Goal: Information Seeking & Learning: Learn about a topic

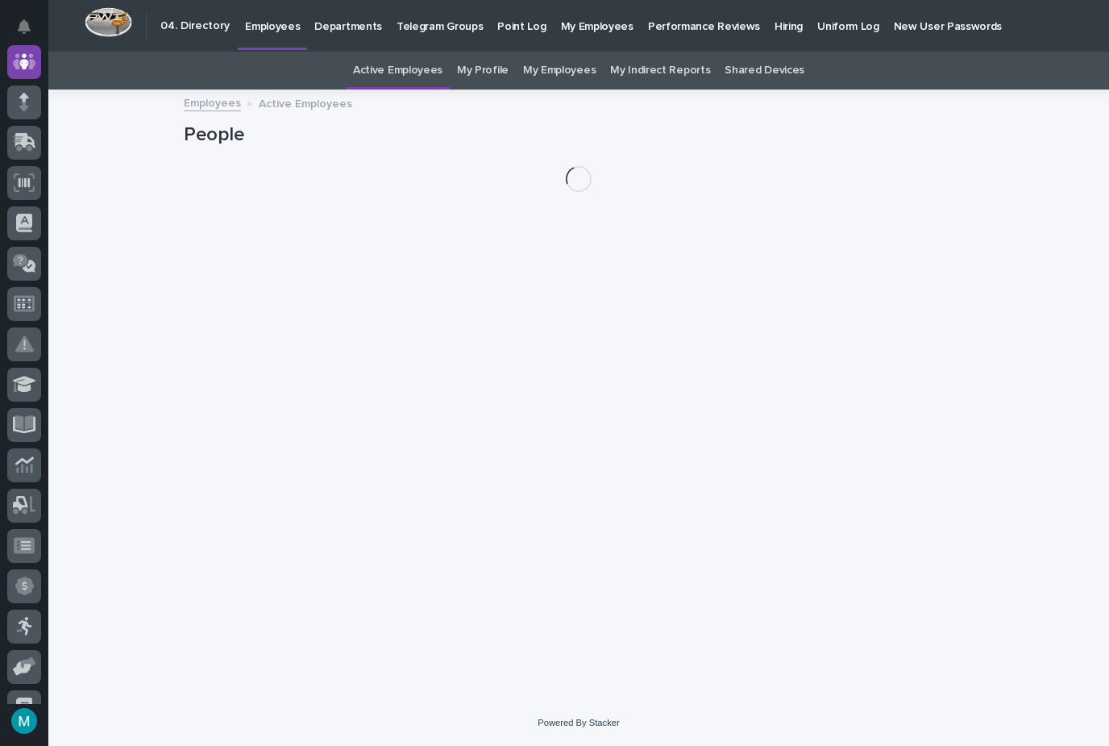
scroll to position [52, 0]
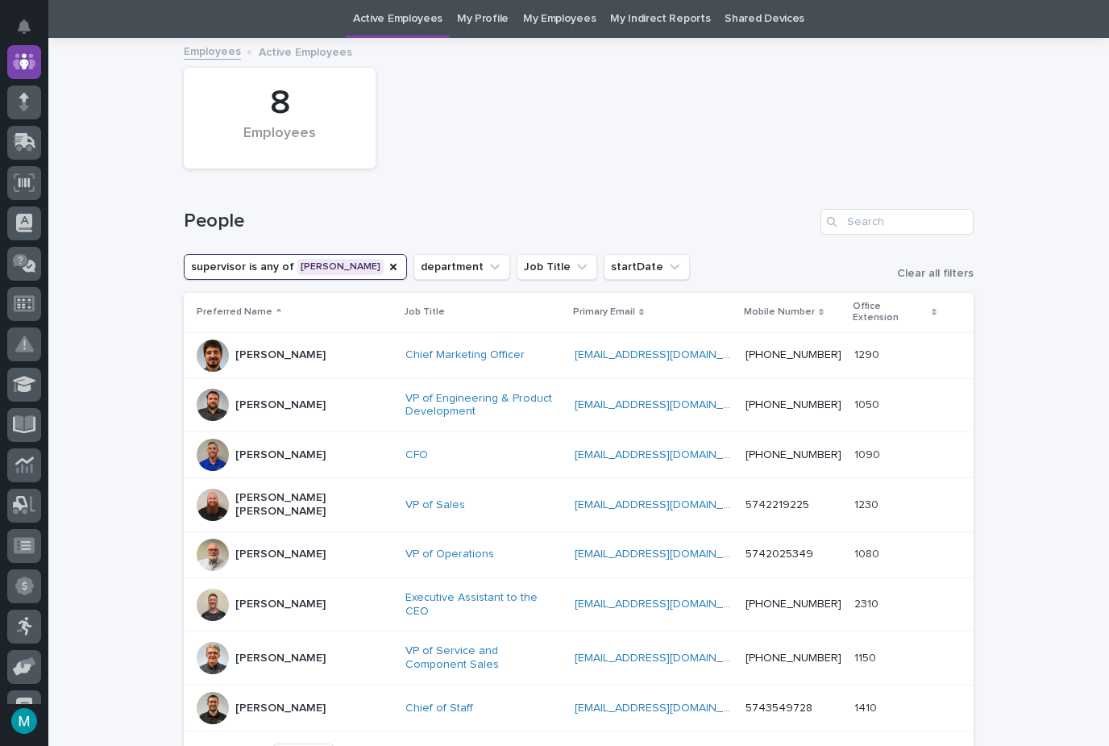
click at [491, 22] on link "My Profile" at bounding box center [483, 19] width 52 height 38
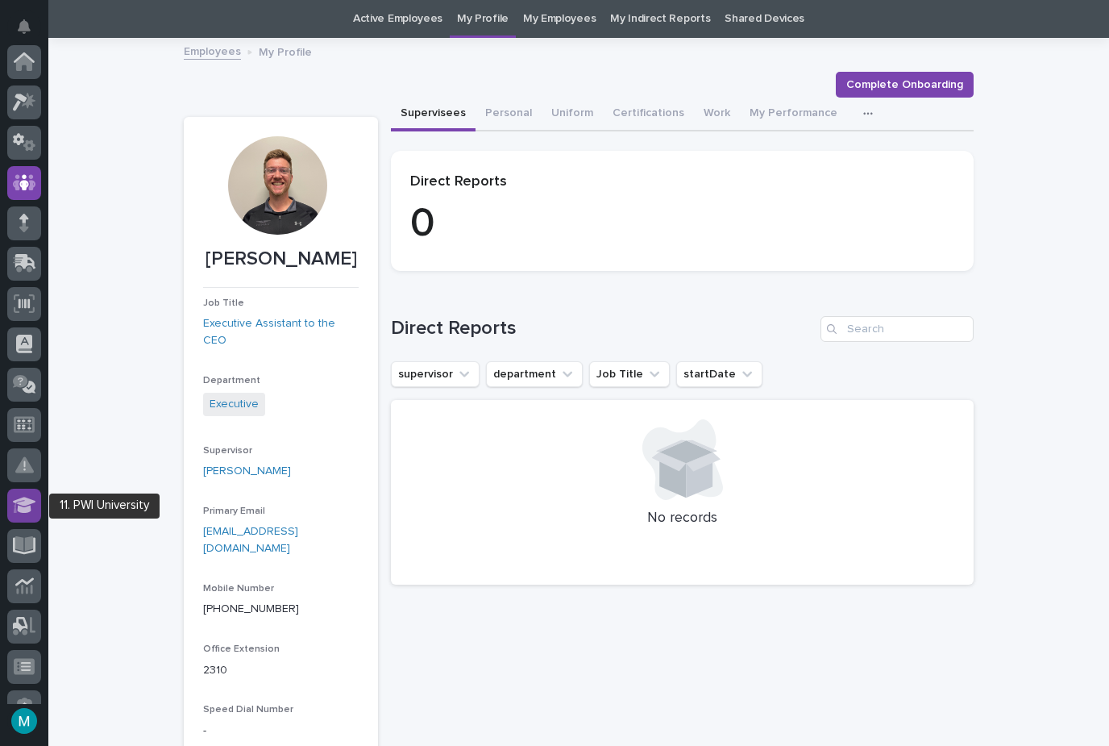
click at [19, 508] on icon at bounding box center [24, 505] width 23 height 16
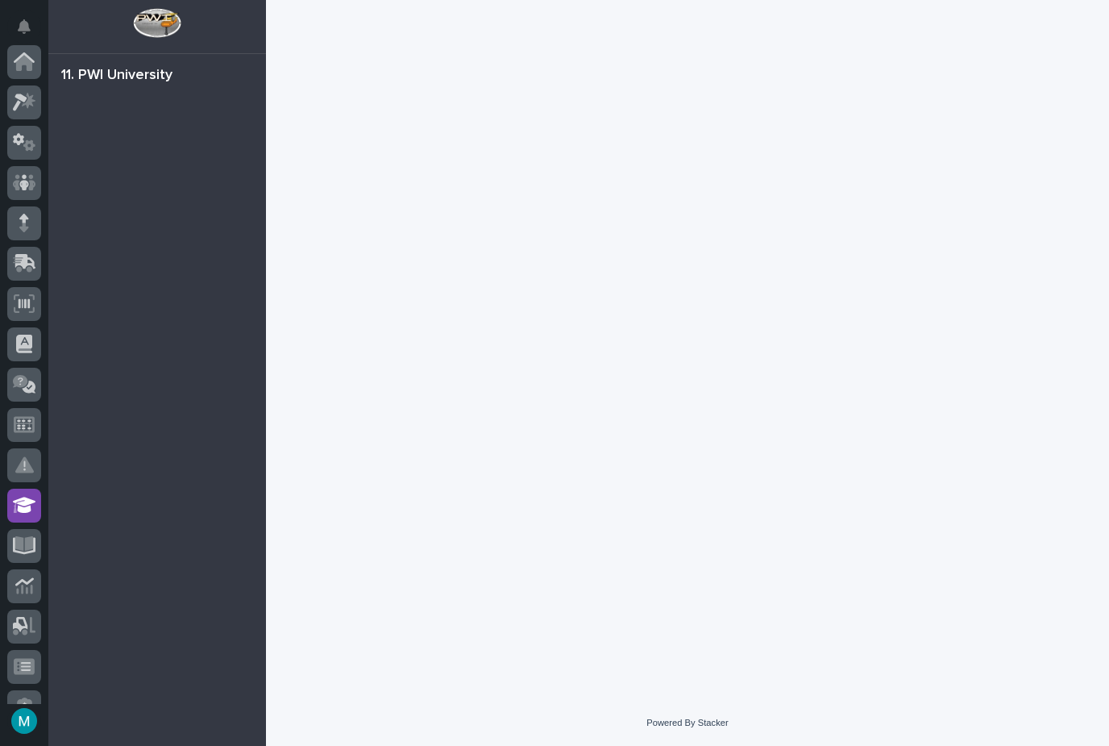
scroll to position [348, 0]
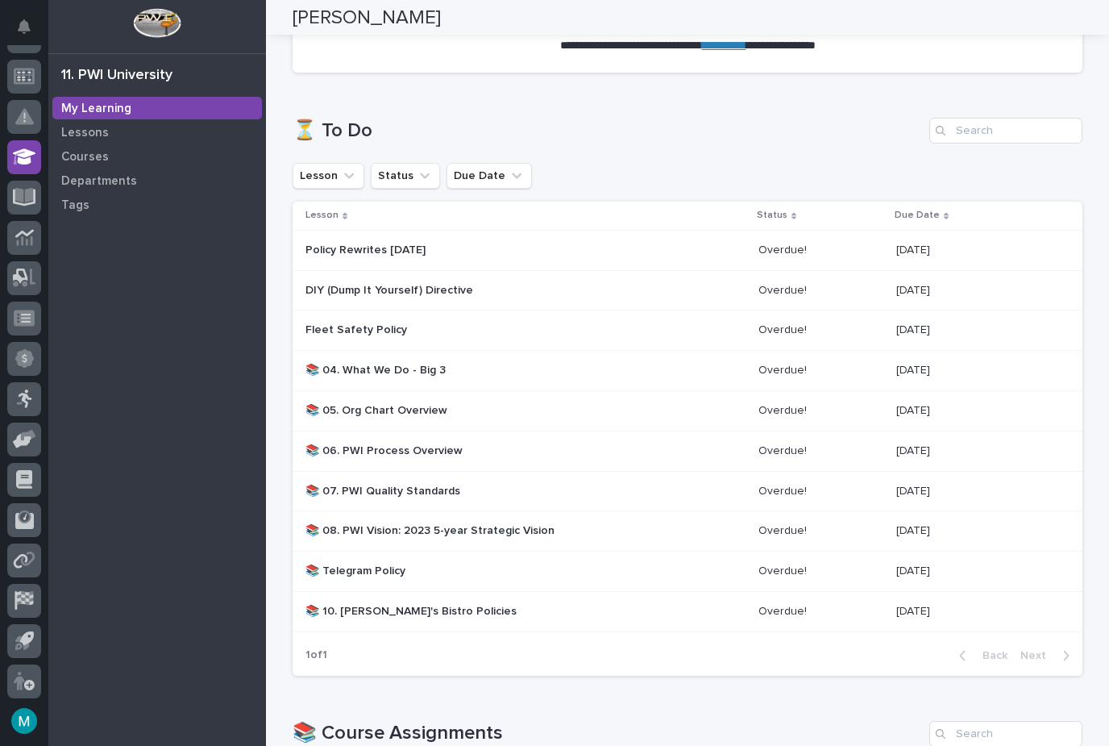
scroll to position [172, 0]
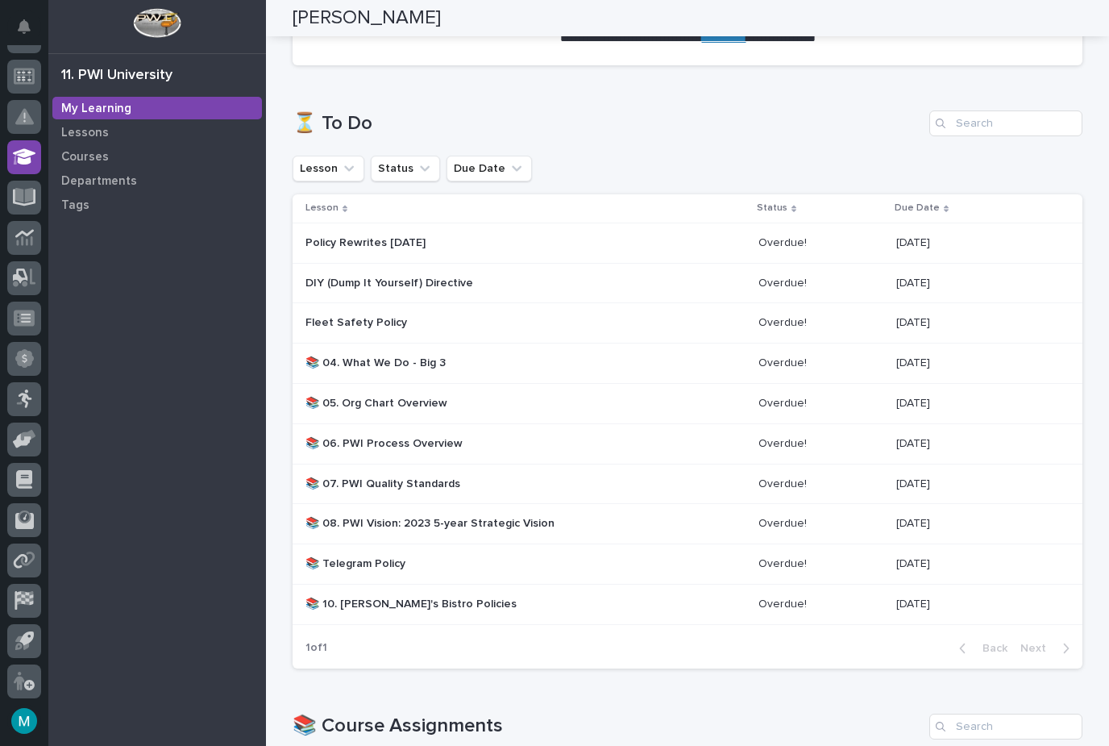
click at [501, 358] on p "📚 04. What We Do - Big 3" at bounding box center [446, 363] width 282 height 14
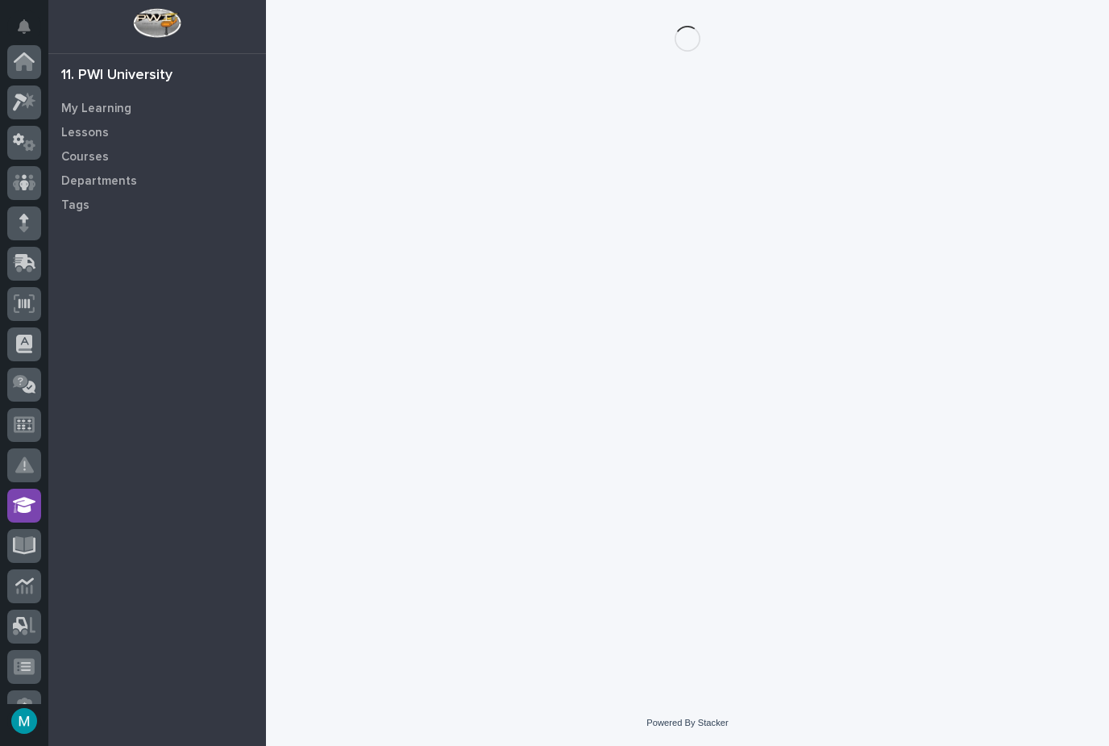
scroll to position [348, 0]
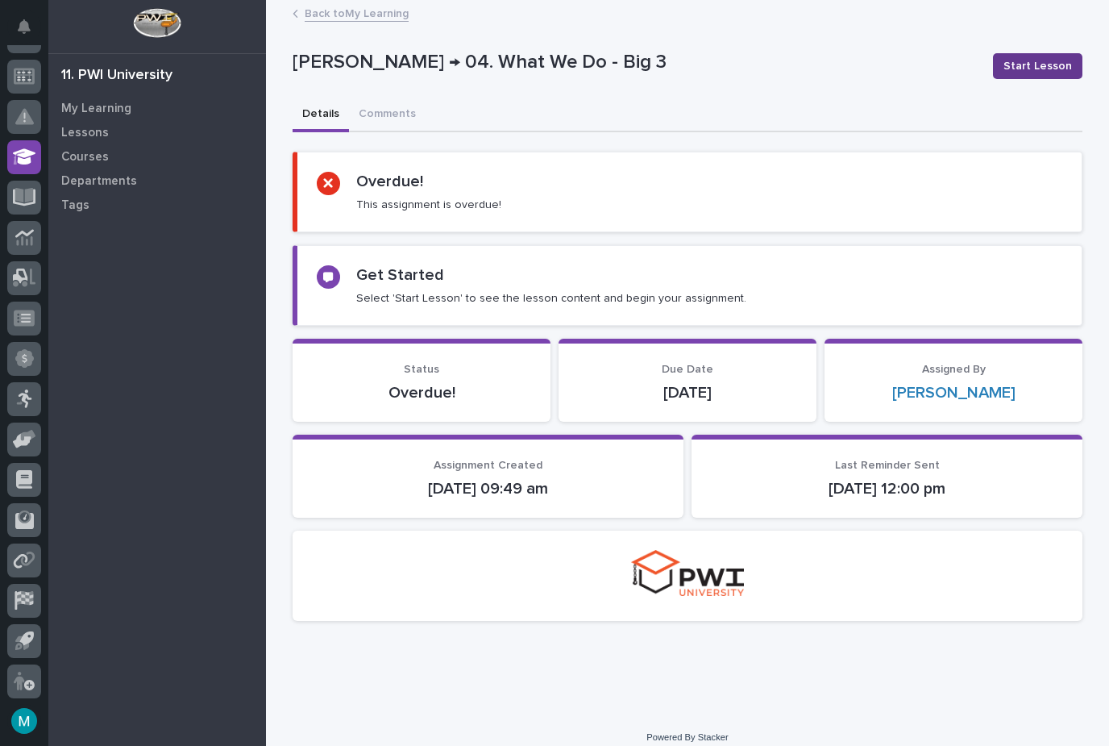
click at [1040, 58] on span "Start Lesson" at bounding box center [1038, 66] width 69 height 16
click at [1045, 64] on span "Start Lesson" at bounding box center [1038, 66] width 69 height 16
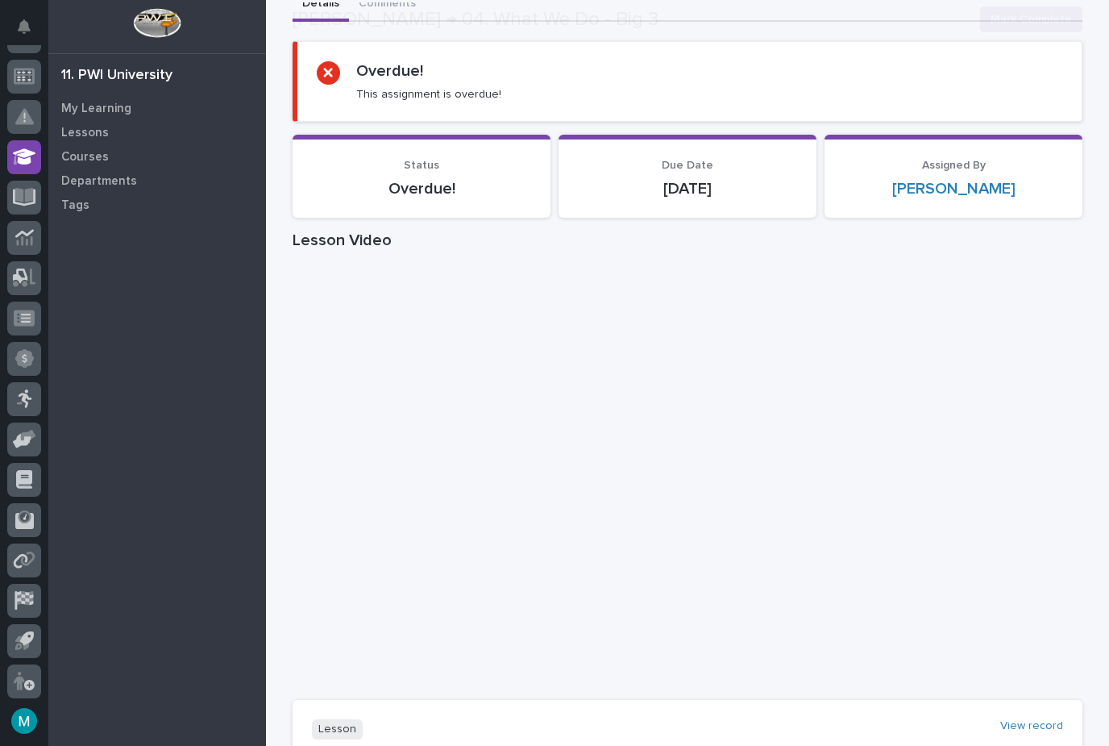
scroll to position [113, 0]
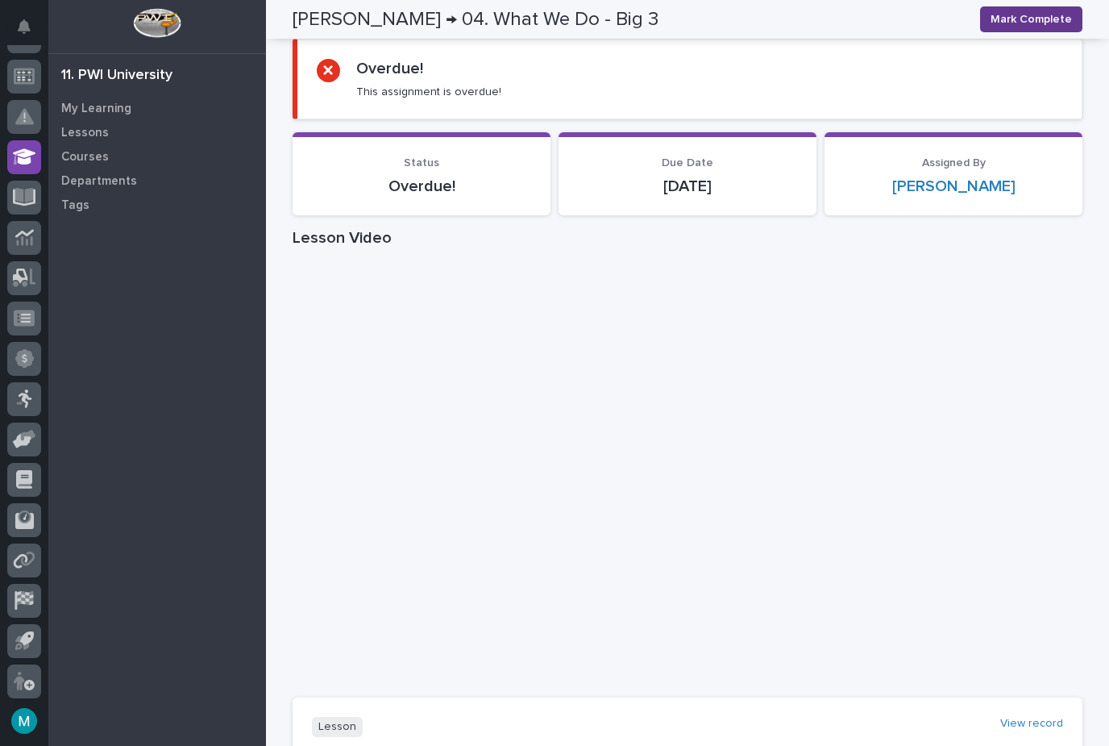
click at [1026, 12] on span "Mark Complete" at bounding box center [1031, 19] width 81 height 16
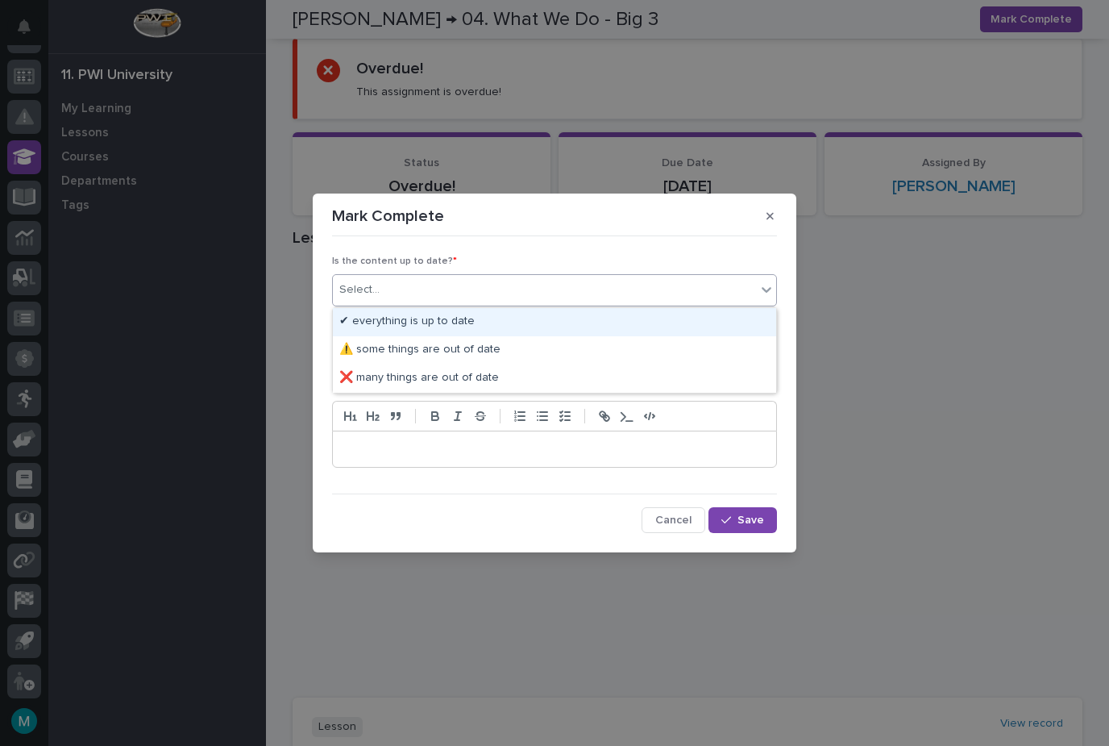
click at [398, 314] on div "✔ everything is up to date" at bounding box center [554, 322] width 443 height 28
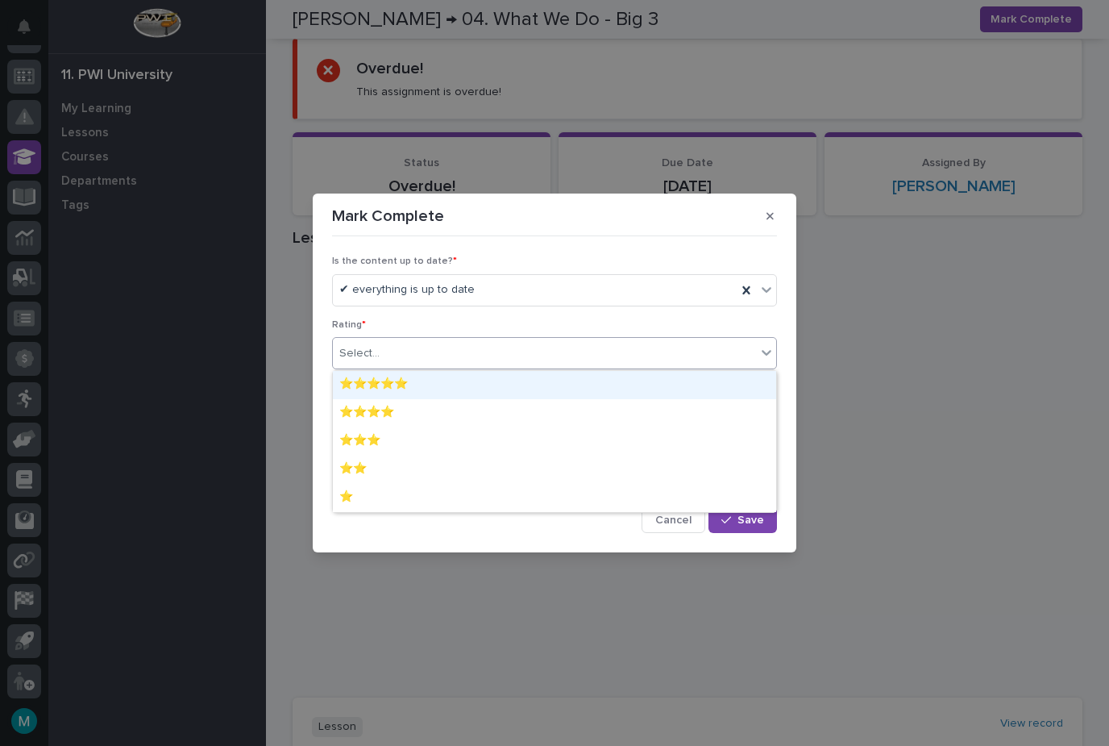
click at [373, 384] on div "⭐⭐⭐⭐⭐" at bounding box center [554, 385] width 443 height 28
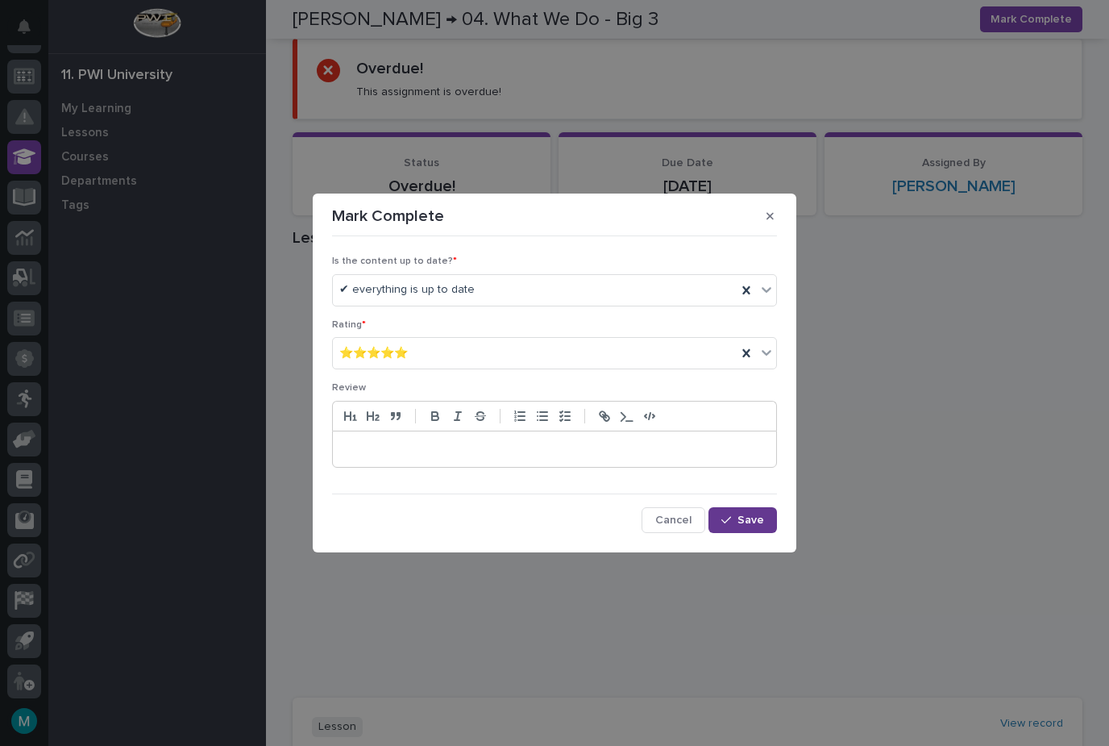
click at [744, 514] on span "Save" at bounding box center [751, 519] width 27 height 11
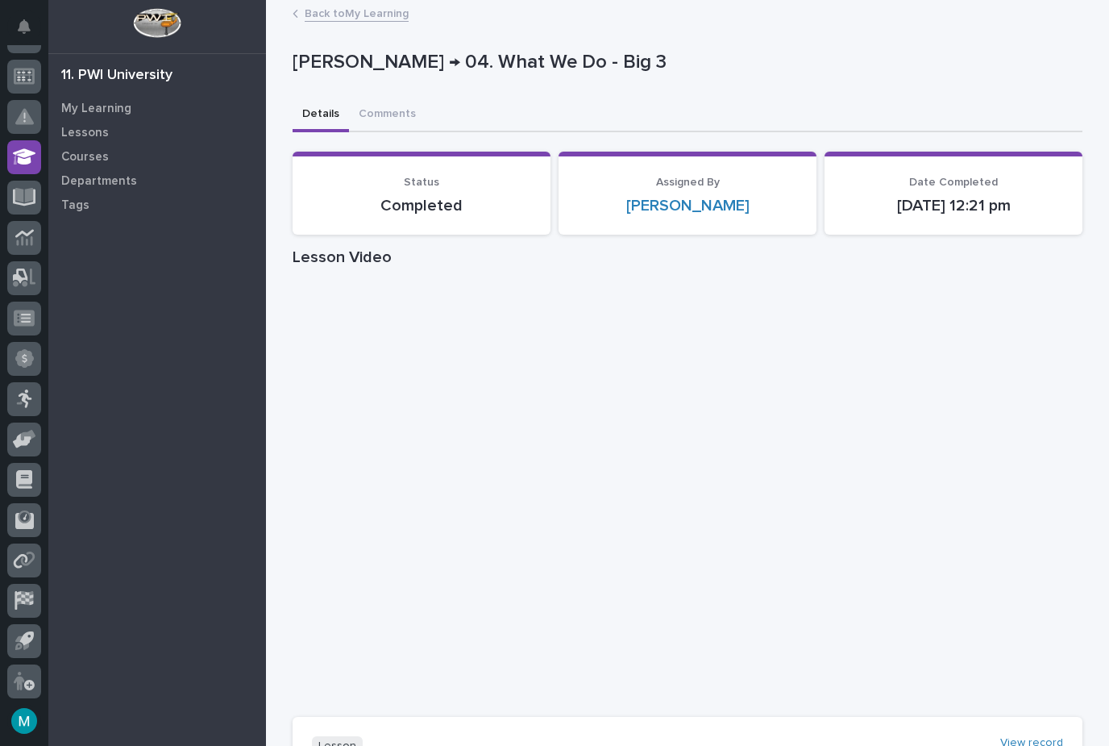
scroll to position [0, 0]
click at [351, 15] on link "Back to My Learning" at bounding box center [357, 12] width 104 height 19
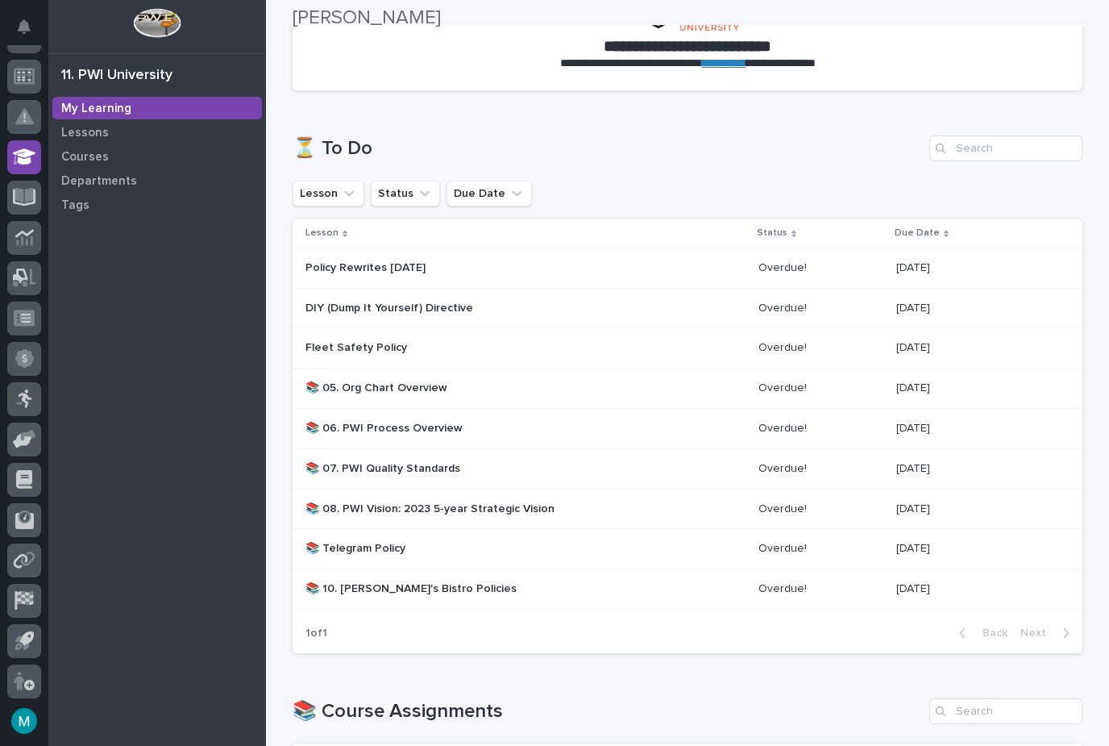
scroll to position [170, 0]
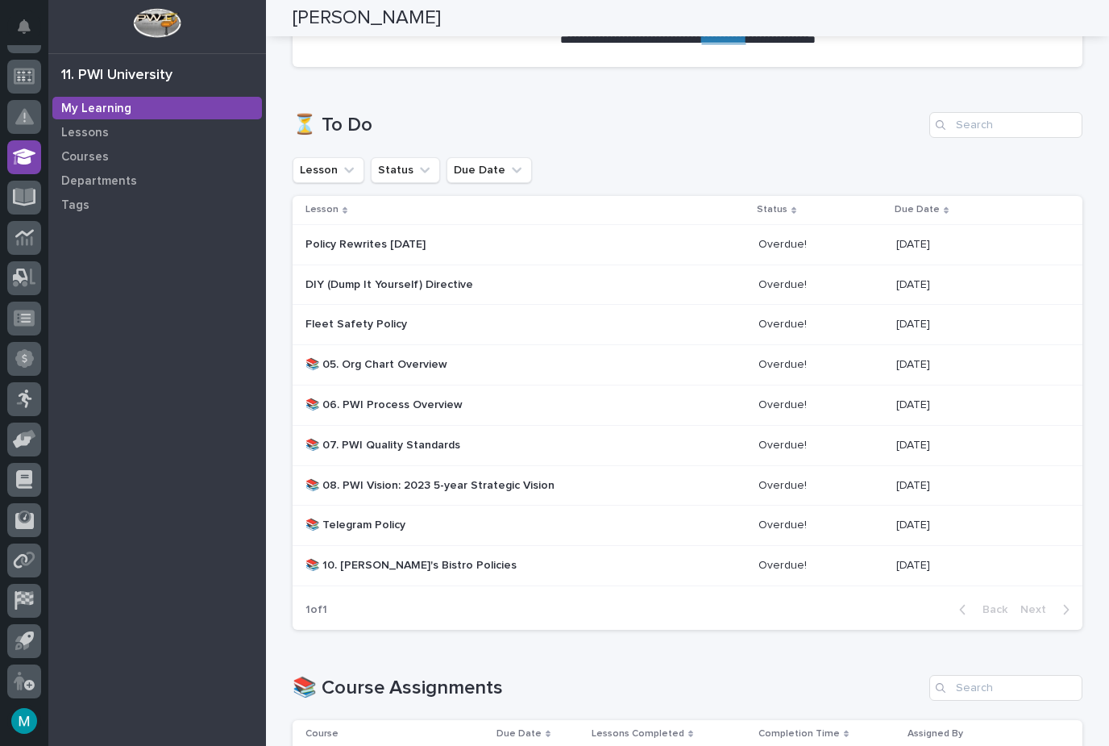
click at [386, 363] on p "📚 05. Org Chart Overview" at bounding box center [446, 365] width 282 height 14
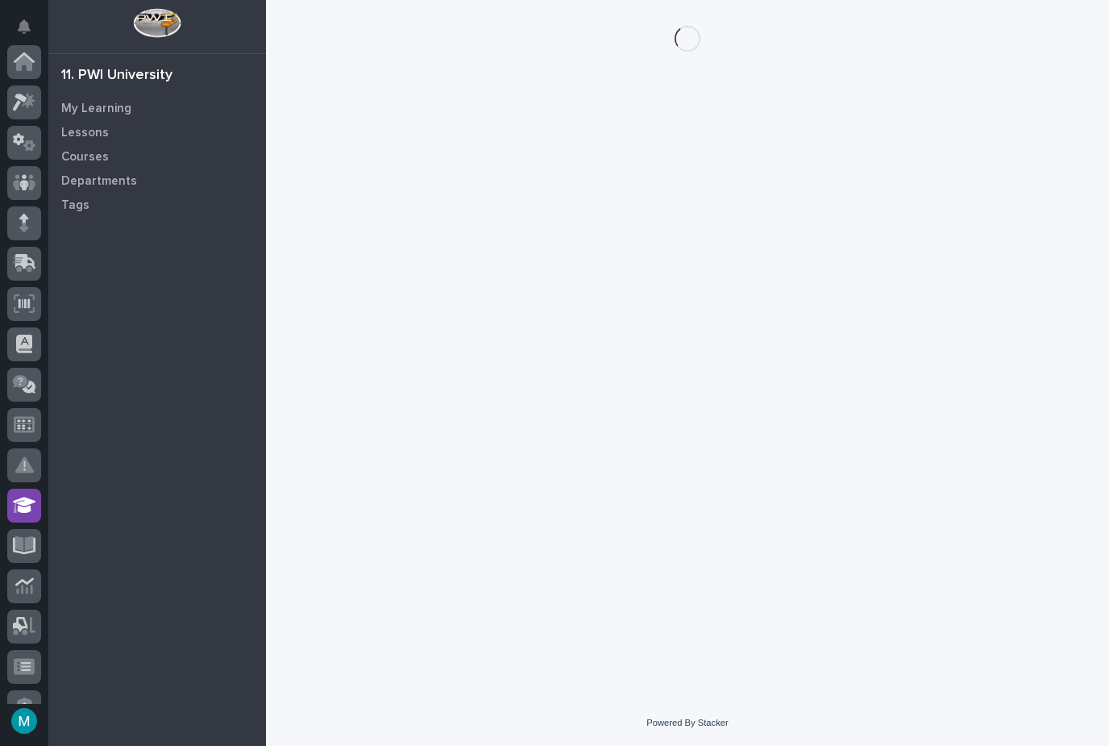
scroll to position [348, 0]
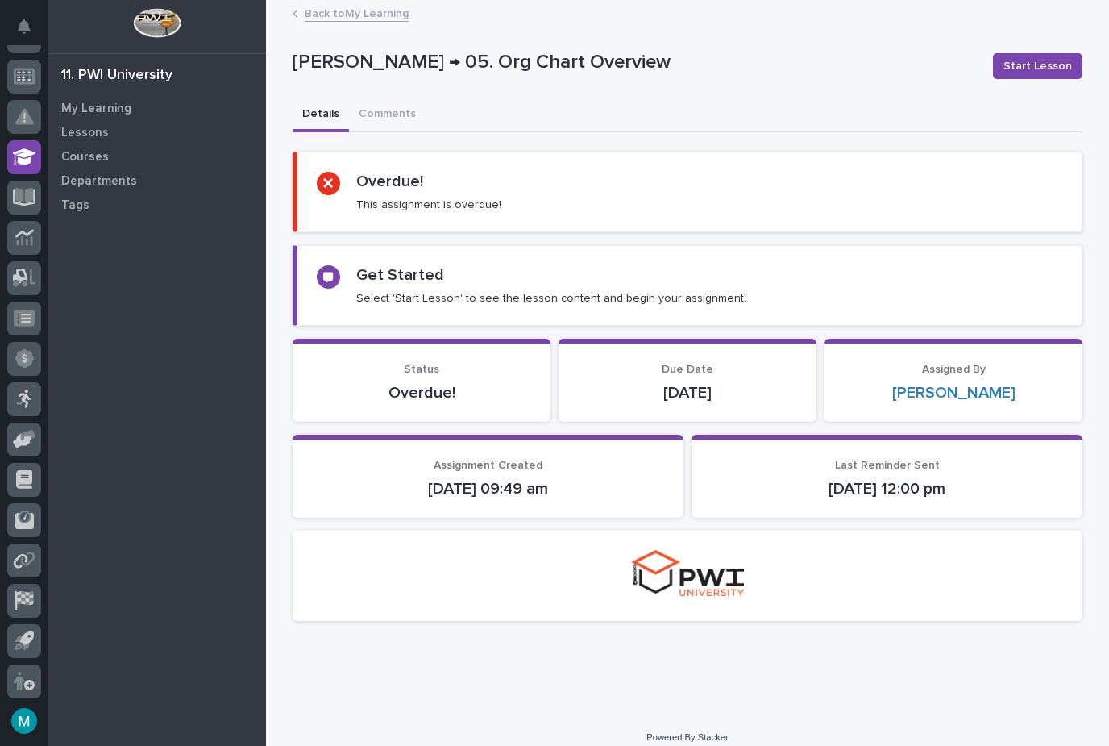
click at [1037, 61] on span "Start Lesson" at bounding box center [1038, 66] width 69 height 16
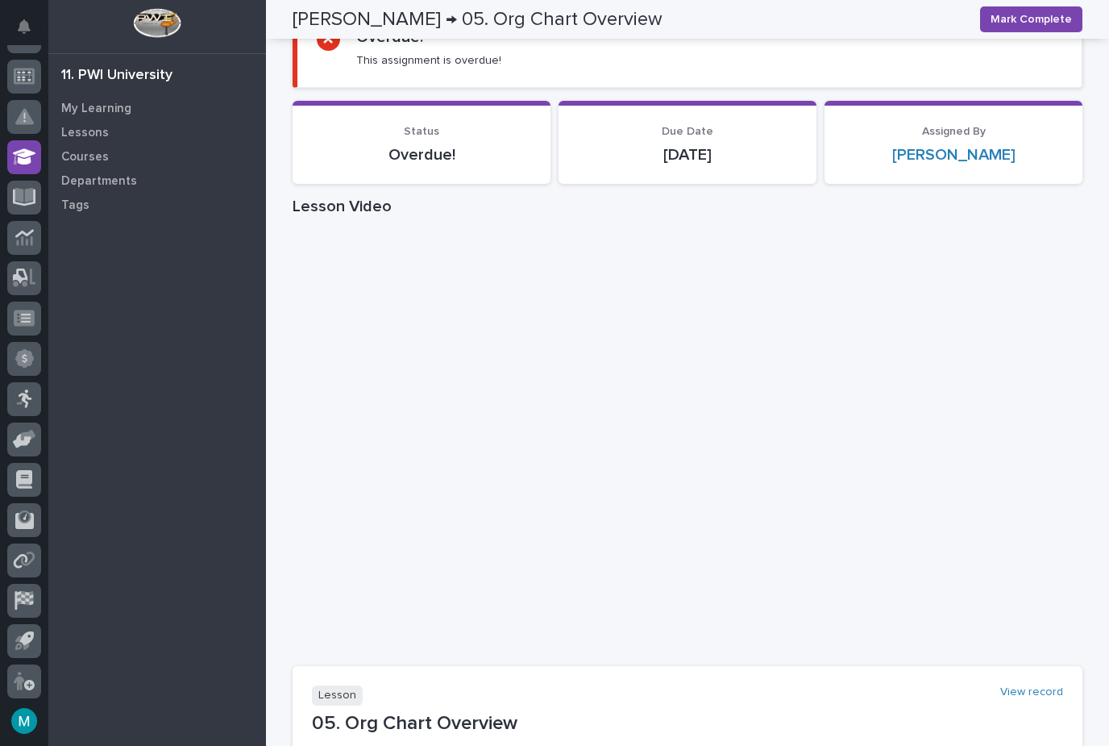
scroll to position [143, 0]
